Goal: Find specific page/section: Find specific page/section

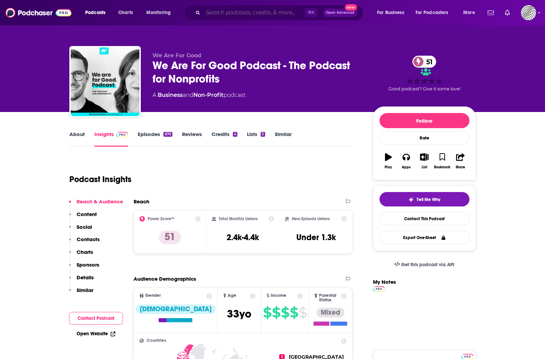
click at [264, 16] on input "Search podcasts, credits, & more..." at bounding box center [254, 12] width 102 height 11
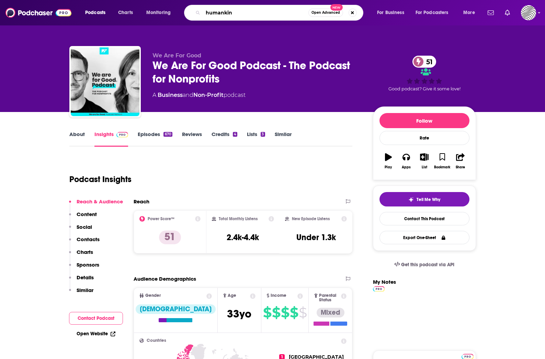
type input "humankind"
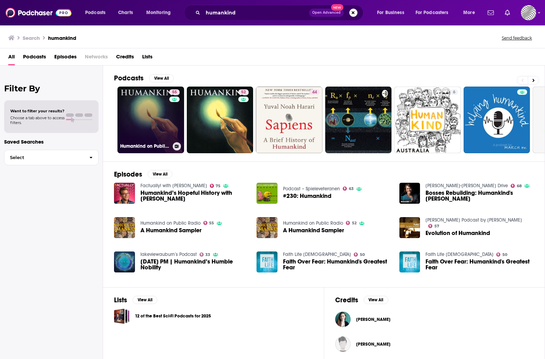
click at [140, 108] on link "55 Humankind on Public Radio" at bounding box center [150, 120] width 67 height 67
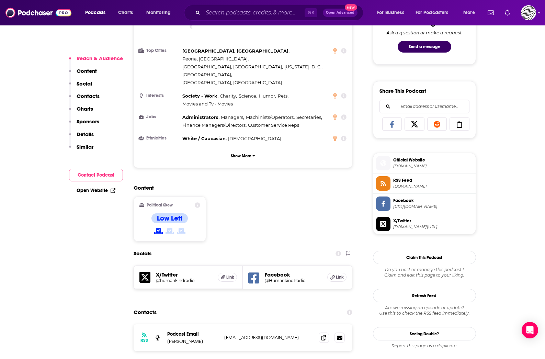
scroll to position [412, 0]
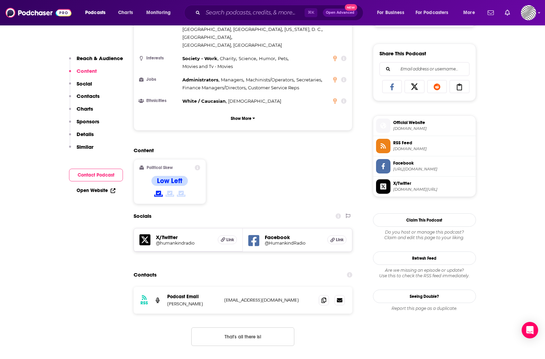
click at [187, 234] on h5 "X/Twitter" at bounding box center [184, 237] width 57 height 7
click at [163, 240] on h5 "@humankindradio" at bounding box center [184, 242] width 57 height 5
click at [284, 234] on h5 "Facebook" at bounding box center [293, 237] width 57 height 7
click at [249, 235] on icon at bounding box center [253, 240] width 11 height 11
